Goal: Information Seeking & Learning: Learn about a topic

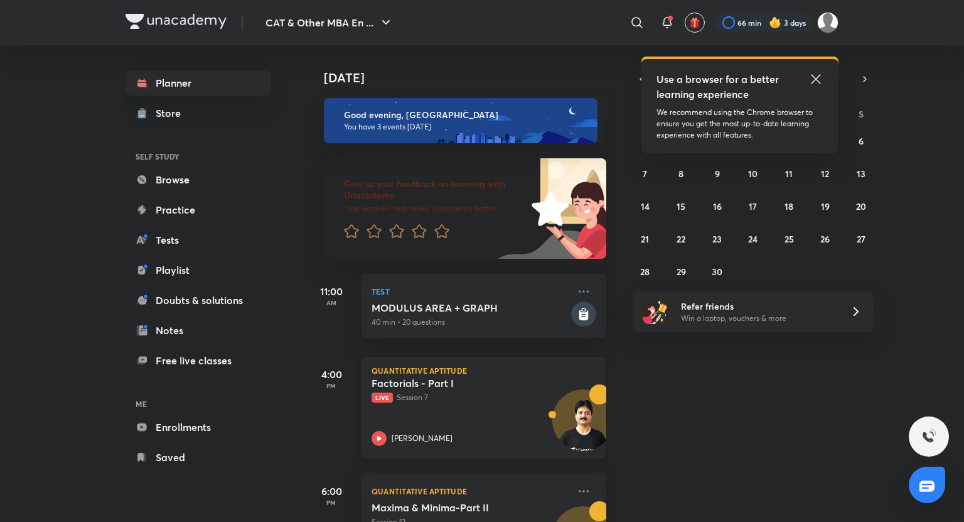
click at [384, 446] on div "Quantitative Aptitude Factorials - Part I Live Session 7 [PERSON_NAME]" at bounding box center [484, 408] width 245 height 102
